Goal: Navigation & Orientation: Find specific page/section

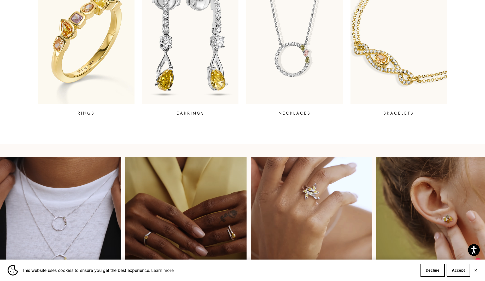
scroll to position [235, 0]
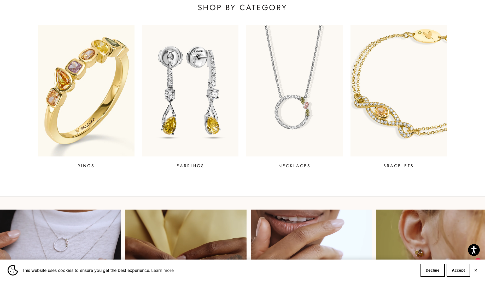
click at [62, 105] on img at bounding box center [85, 90] width 115 height 157
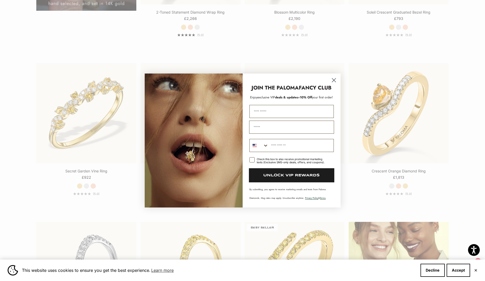
scroll to position [653, 0]
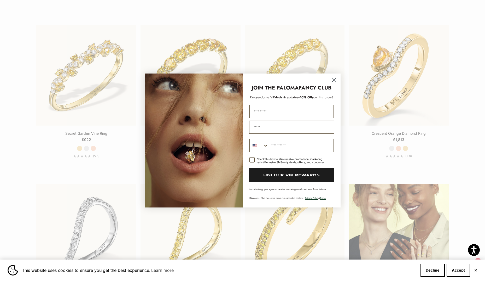
click at [335, 79] on circle "Close dialog" at bounding box center [333, 80] width 9 height 9
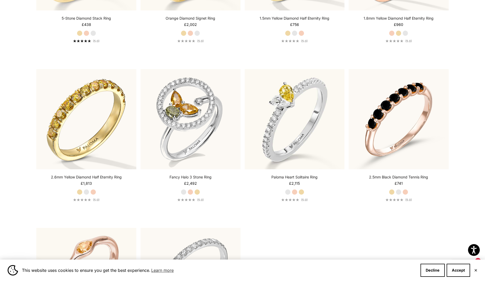
scroll to position [1672, 0]
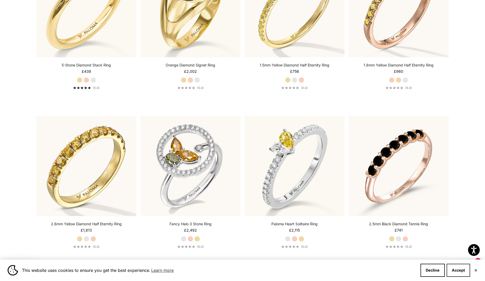
click at [452, 269] on button "Accept" at bounding box center [459, 269] width 24 height 13
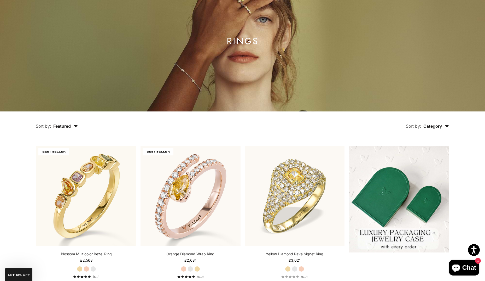
scroll to position [0, 0]
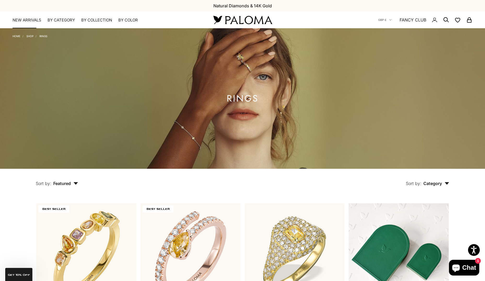
click at [25, 20] on link "NEW ARRIVALS" at bounding box center [27, 19] width 29 height 5
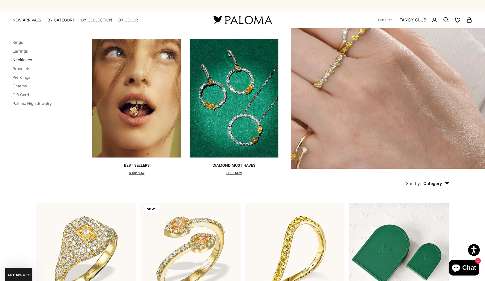
click at [22, 59] on link "Necklaces" at bounding box center [23, 59] width 20 height 5
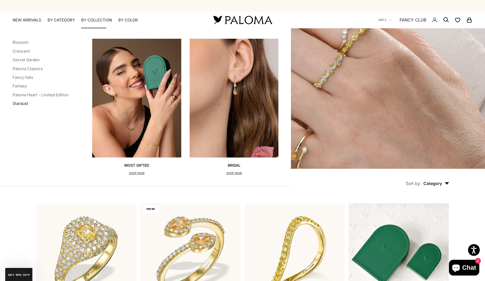
click at [21, 103] on link "Stardust" at bounding box center [21, 103] width 16 height 5
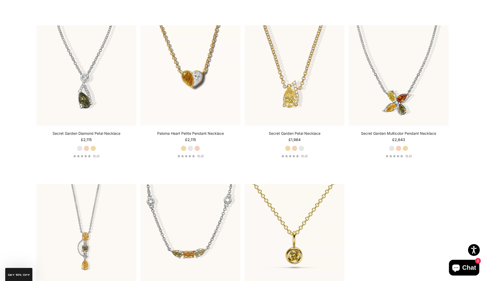
scroll to position [522, 0]
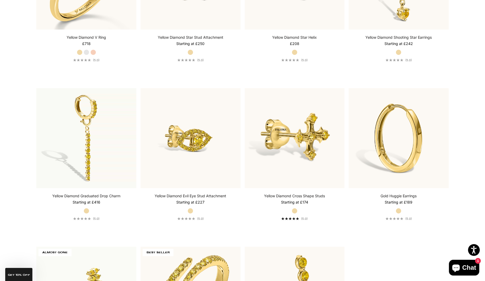
scroll to position [1463, 0]
